Goal: Book appointment/travel/reservation

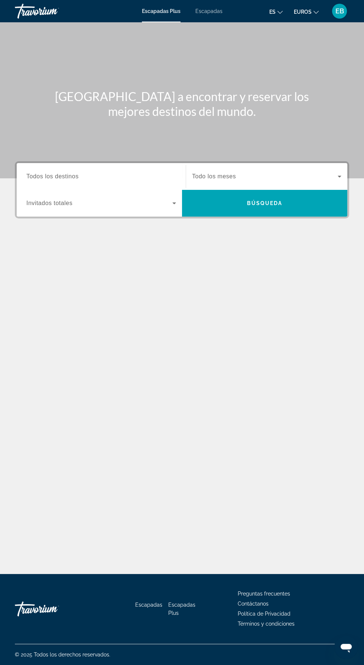
click at [94, 177] on input "Destination Todos los destinos" at bounding box center [101, 176] width 150 height 9
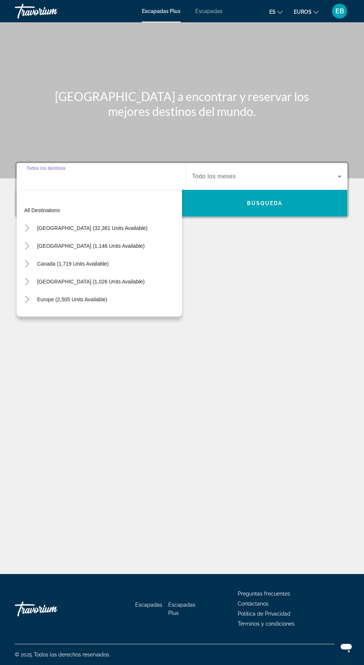
scroll to position [53, 0]
click at [121, 291] on div "Europe (2,505 units available)" at bounding box center [101, 300] width 162 height 18
click at [102, 297] on span "Europe (2,505 units available)" at bounding box center [72, 300] width 70 height 6
type input "**********"
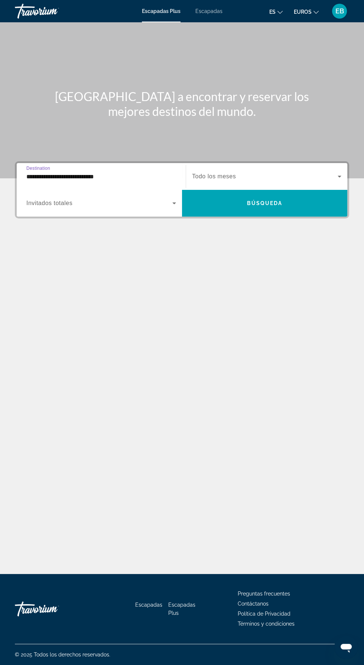
click at [145, 199] on span "Widget de búsqueda" at bounding box center [99, 203] width 146 height 9
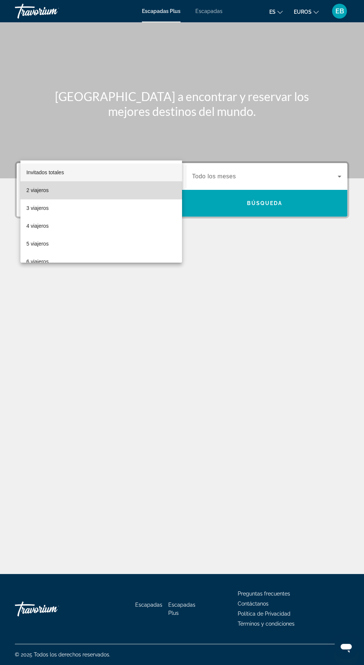
click at [97, 196] on mat-option "2 viajeros" at bounding box center [101, 190] width 162 height 18
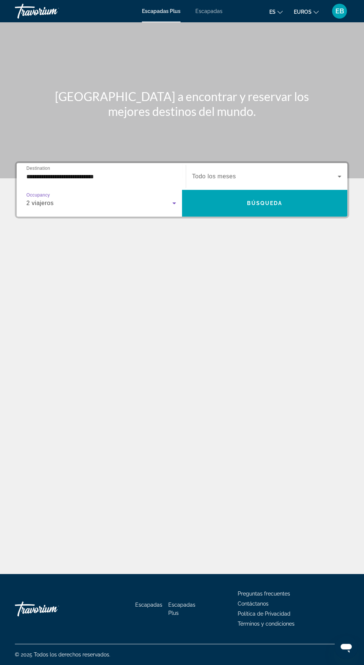
click at [275, 172] on span "Widget de búsqueda" at bounding box center [265, 176] width 146 height 9
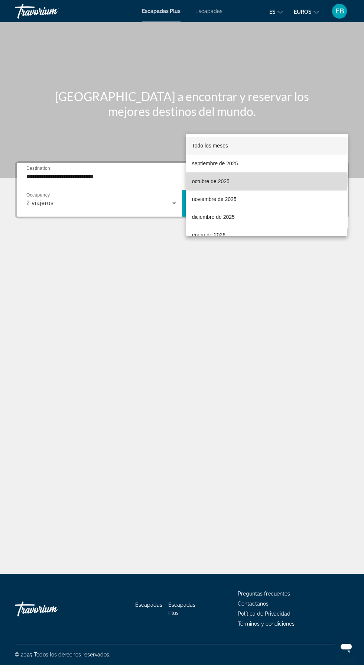
click at [243, 180] on mat-option "octubre de 2025" at bounding box center [266, 181] width 161 height 18
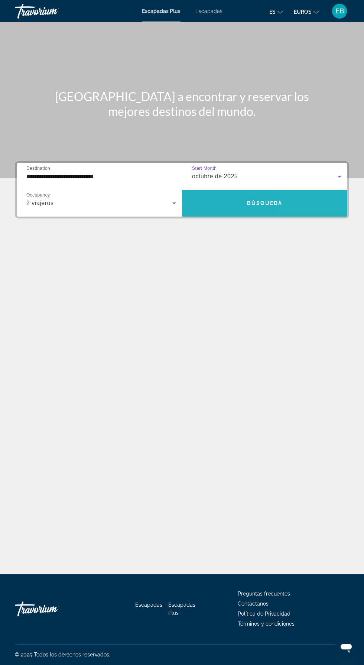
click at [298, 194] on span "Widget de búsqueda" at bounding box center [264, 203] width 165 height 18
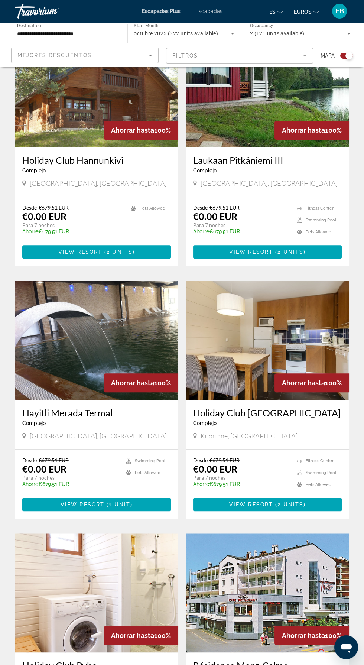
scroll to position [1178, 0]
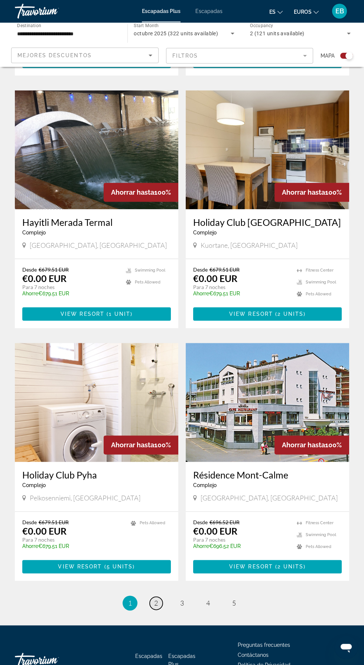
click at [156, 606] on span "2" at bounding box center [156, 603] width 4 height 8
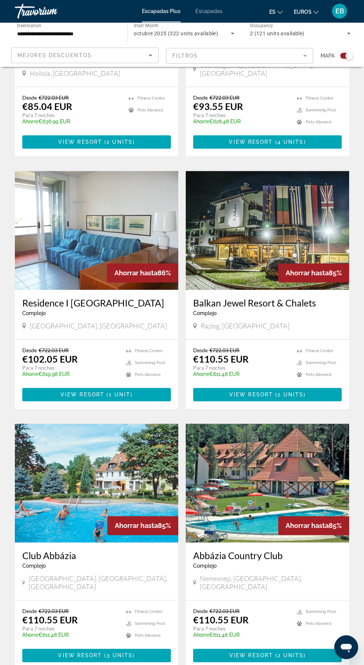
scroll to position [1167, 0]
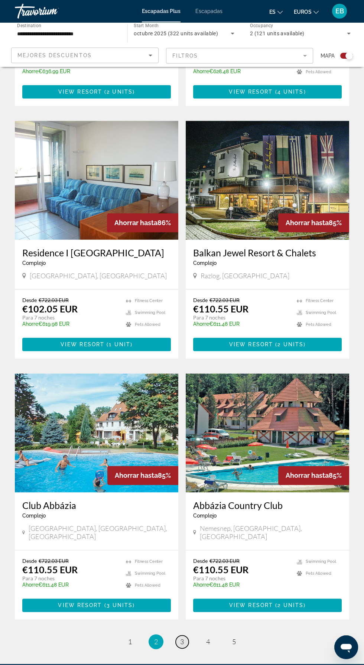
click at [182, 638] on span "3" at bounding box center [182, 642] width 4 height 8
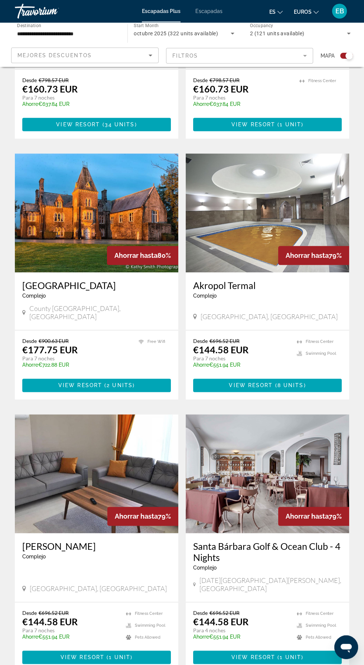
scroll to position [1189, 0]
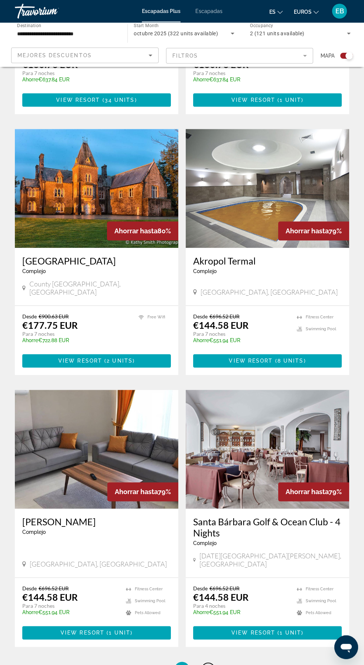
click at [208, 665] on span "4" at bounding box center [208, 669] width 4 height 8
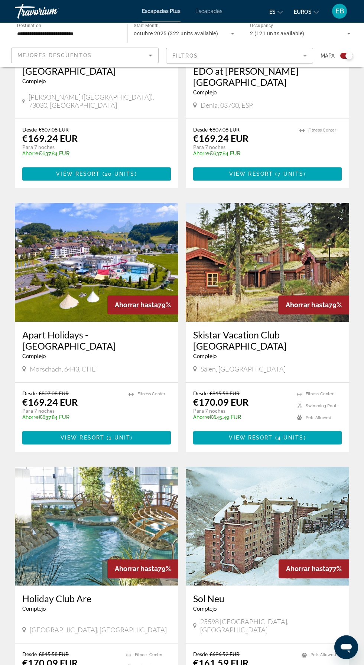
scroll to position [1178, 0]
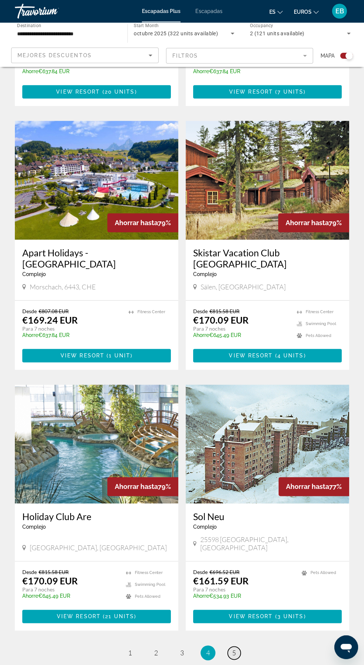
click at [237, 647] on link "page 5" at bounding box center [234, 653] width 13 height 13
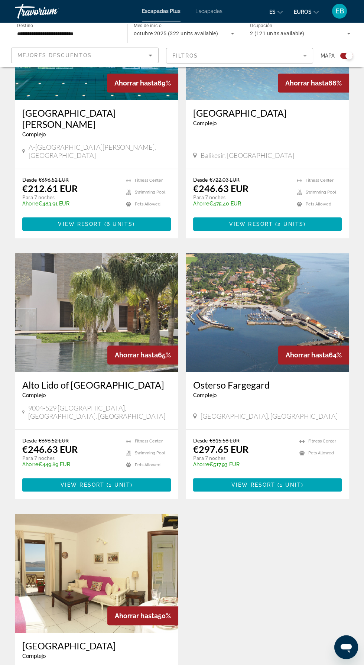
scroll to position [914, 0]
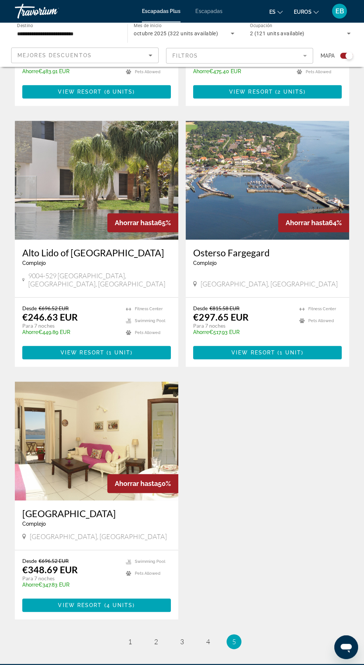
click at [116, 634] on ul "5 / 5 page 1 page 2 page 3 page 4 You're on page 5" at bounding box center [182, 641] width 334 height 15
click at [118, 634] on ul "5 / 5 page 1 page 2 page 3 page 4 You're on page 5" at bounding box center [182, 641] width 334 height 15
click at [132, 638] on span "1" at bounding box center [130, 642] width 4 height 8
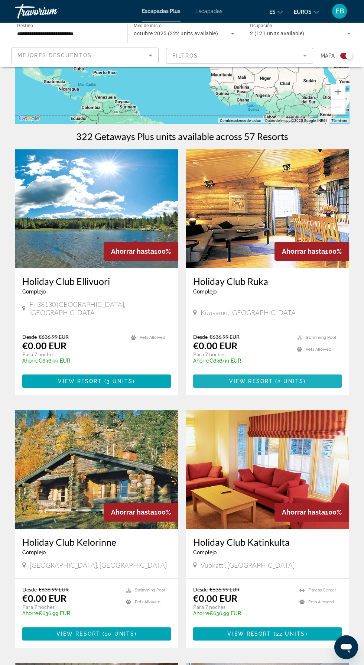
scroll to position [0, 0]
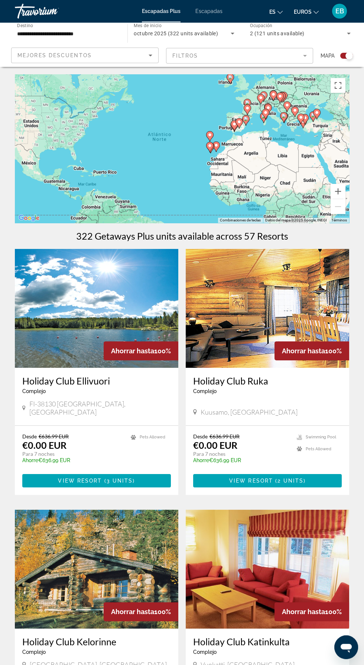
click at [238, 54] on mat-form-field "Filtros" at bounding box center [240, 56] width 148 height 16
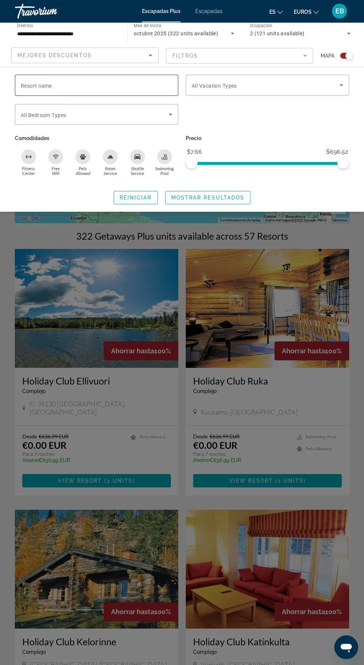
click at [145, 76] on div "Widget de búsqueda" at bounding box center [97, 85] width 152 height 21
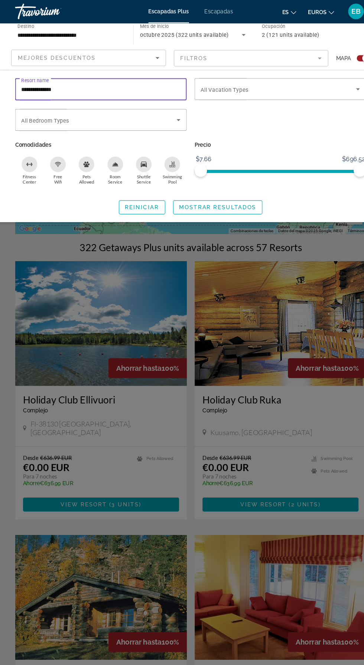
type input "**********"
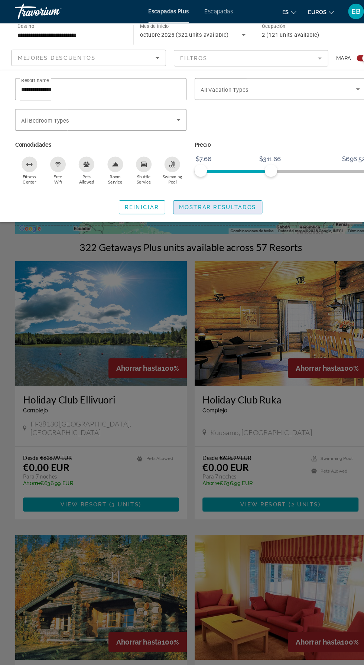
click at [227, 197] on span "Mostrar resultados" at bounding box center [208, 198] width 74 height 6
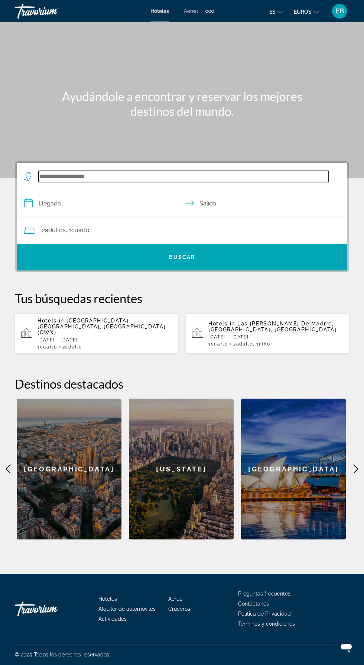
click at [235, 174] on input "Widget de búsqueda" at bounding box center [184, 176] width 290 height 11
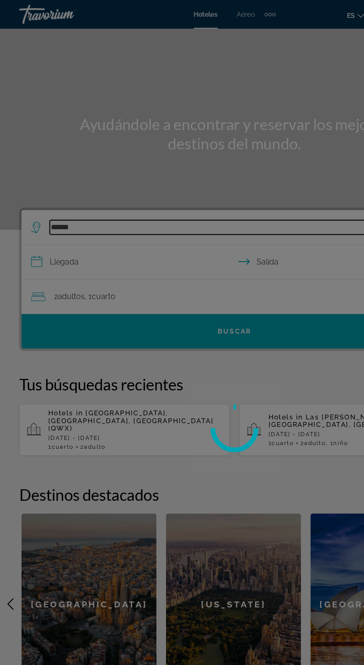
scroll to position [53, 0]
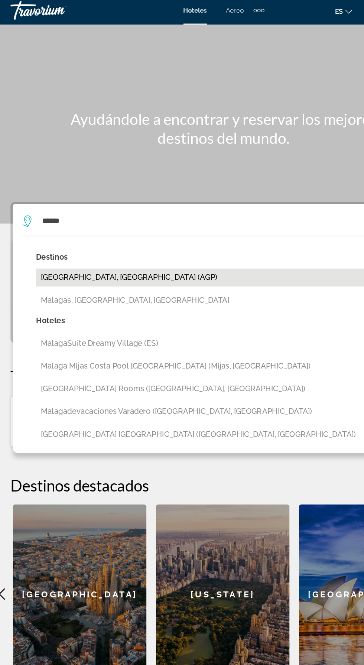
click at [79, 214] on button "[GEOGRAPHIC_DATA], [GEOGRAPHIC_DATA] (AGP)" at bounding box center [187, 221] width 305 height 14
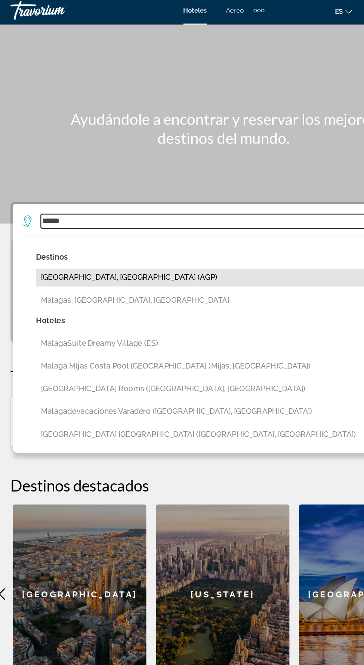
type input "**********"
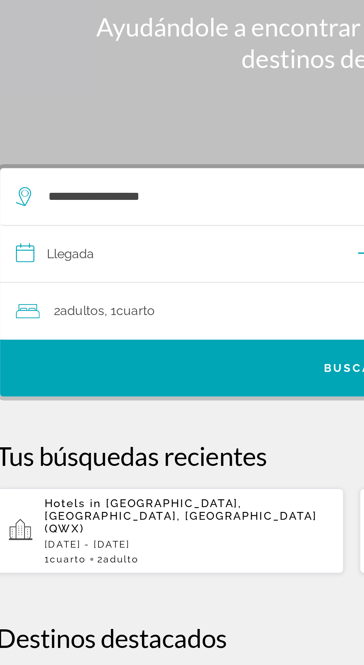
click at [117, 190] on input "**********" at bounding box center [184, 204] width 334 height 29
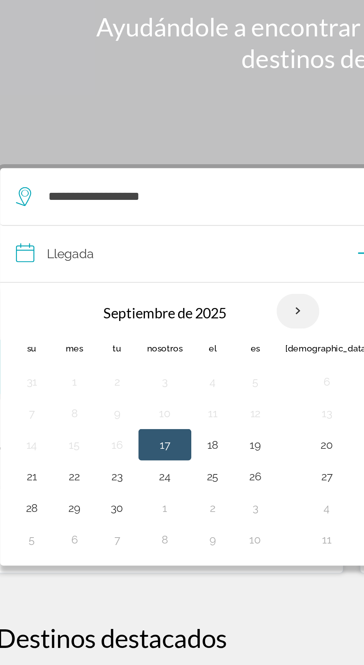
click at [160, 222] on th "Mes próximo" at bounding box center [157, 230] width 20 height 16
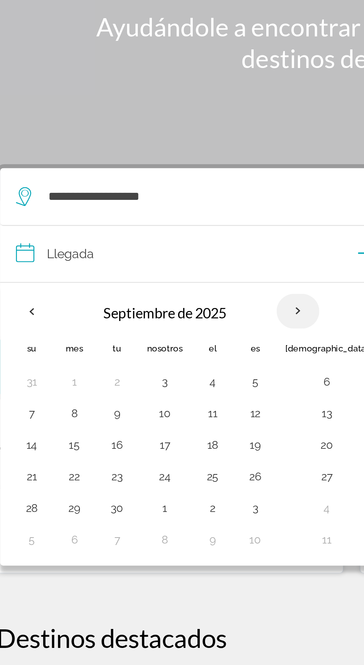
click at [156, 222] on th "Mes próximo" at bounding box center [157, 230] width 20 height 16
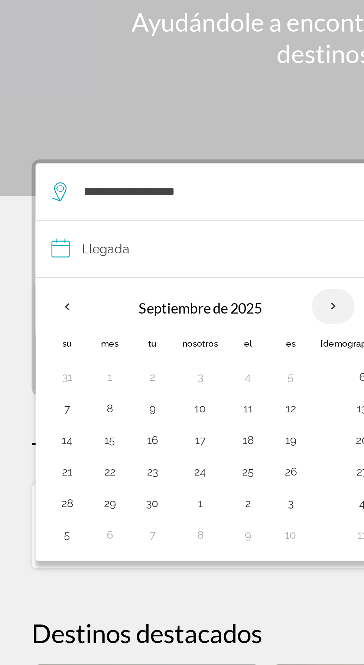
scroll to position [43, 0]
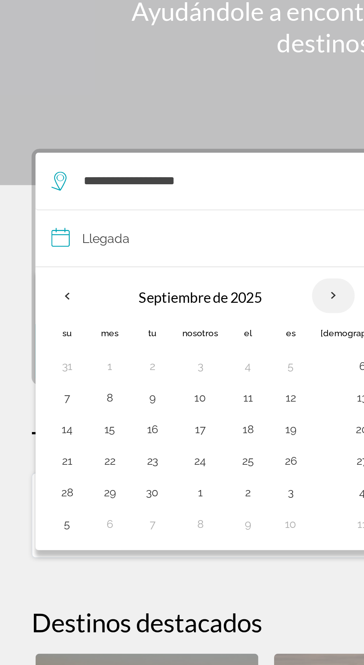
click at [154, 222] on th "Mes próximo" at bounding box center [157, 230] width 20 height 16
click at [156, 222] on th "Mes próximo" at bounding box center [157, 230] width 20 height 16
click at [48, 190] on input "**********" at bounding box center [184, 204] width 334 height 29
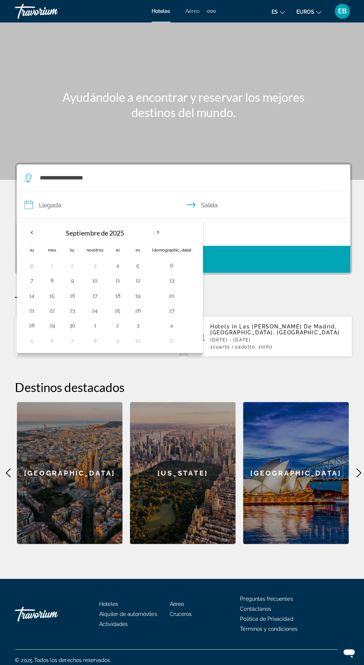
scroll to position [0, 0]
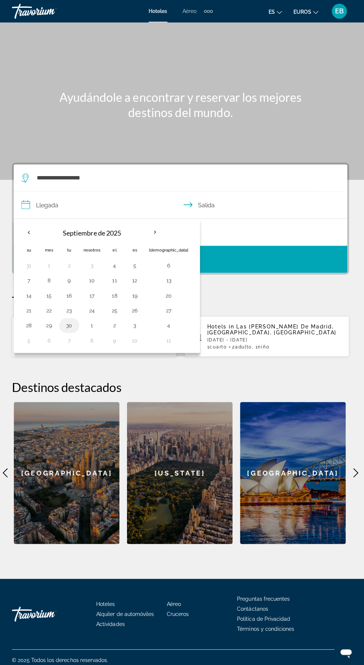
click at [69, 318] on button "30" at bounding box center [72, 323] width 12 height 10
click at [223, 195] on input "**********" at bounding box center [184, 204] width 334 height 29
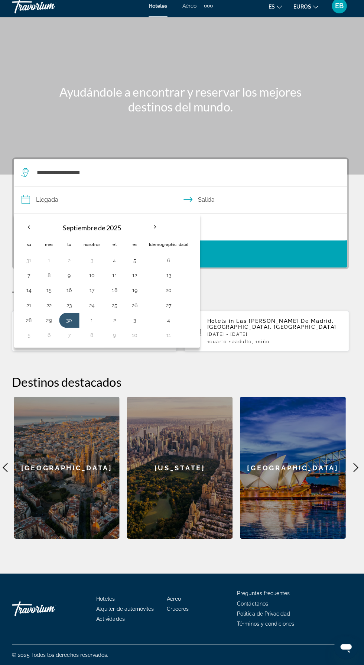
scroll to position [53, 0]
click at [157, 318] on button "4" at bounding box center [170, 323] width 39 height 10
type input "**********"
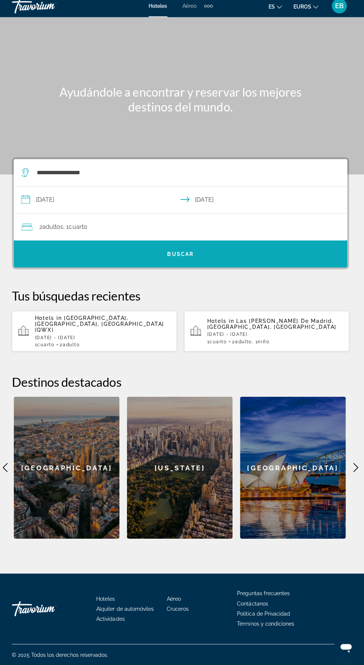
click at [190, 248] on span "Widget de búsqueda" at bounding box center [182, 257] width 331 height 18
